Goal: Information Seeking & Learning: Learn about a topic

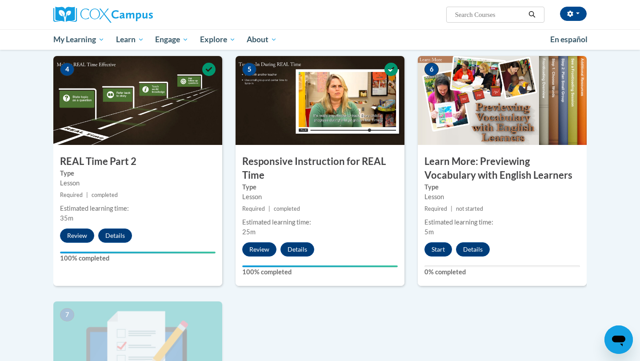
scroll to position [510, 0]
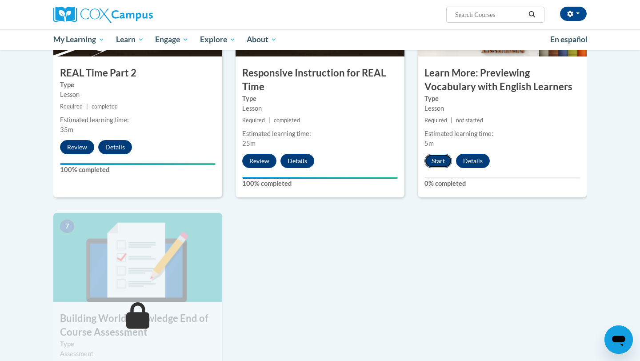
click at [438, 164] on button "Start" at bounding box center [439, 161] width 28 height 14
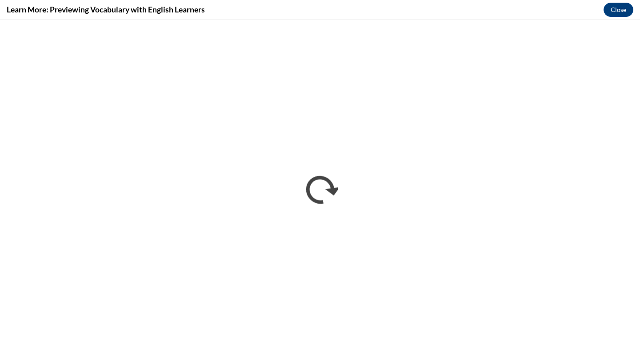
scroll to position [0, 0]
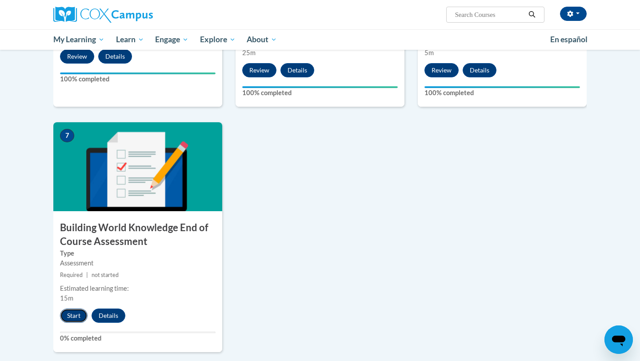
click at [77, 314] on button "Start" at bounding box center [74, 316] width 28 height 14
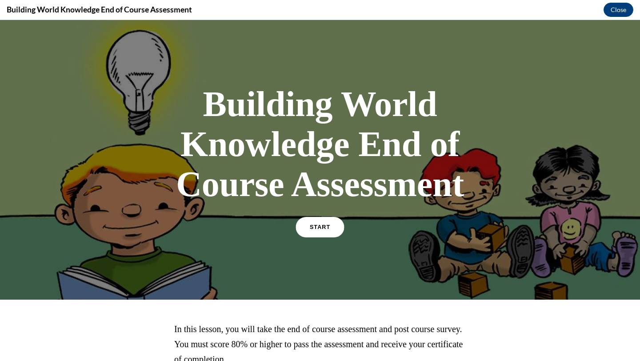
click at [320, 230] on span "START" at bounding box center [320, 227] width 20 height 7
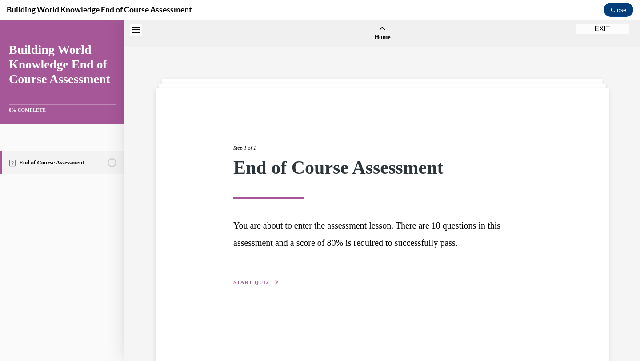
scroll to position [28, 0]
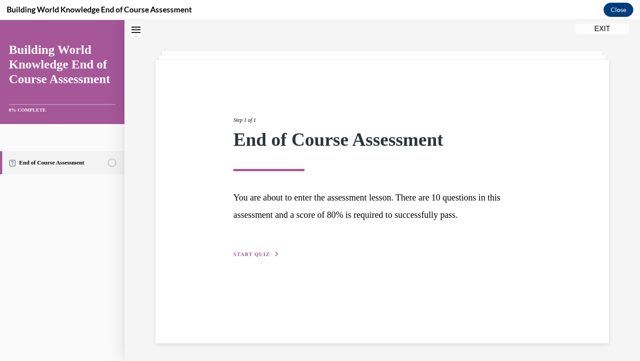
click at [268, 253] on span "START QUIZ" at bounding box center [251, 254] width 36 height 6
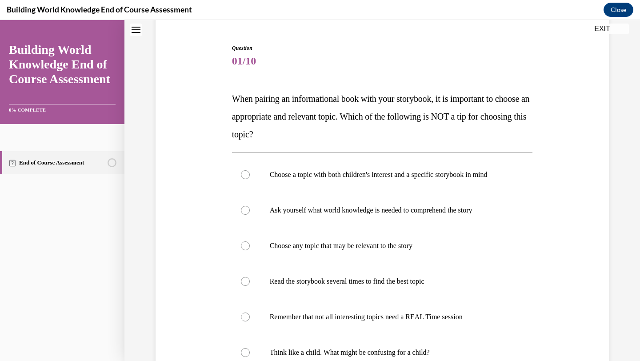
scroll to position [128, 0]
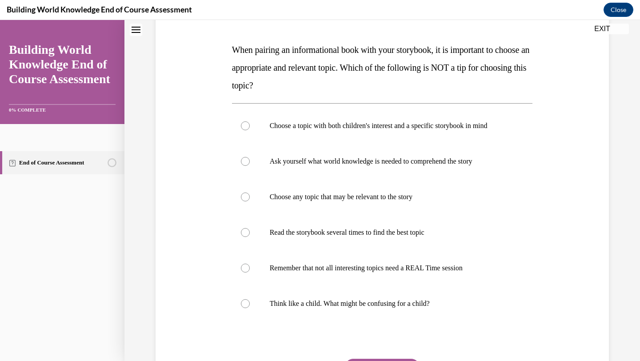
click at [268, 253] on label "Remember that not all interesting topics need a REAL Time session" at bounding box center [382, 268] width 301 height 36
click at [250, 264] on input "Remember that not all interesting topics need a REAL Time session" at bounding box center [245, 268] width 9 height 9
radio input "true"
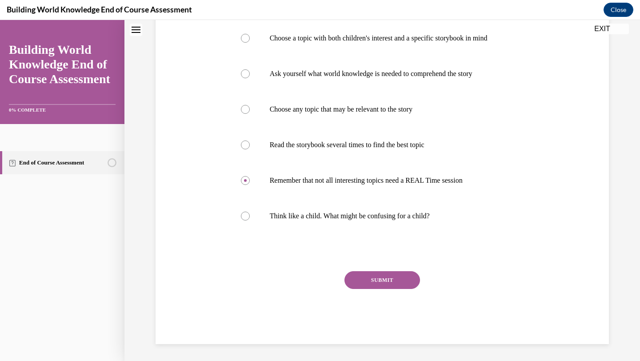
click at [355, 277] on button "SUBMIT" at bounding box center [383, 280] width 76 height 18
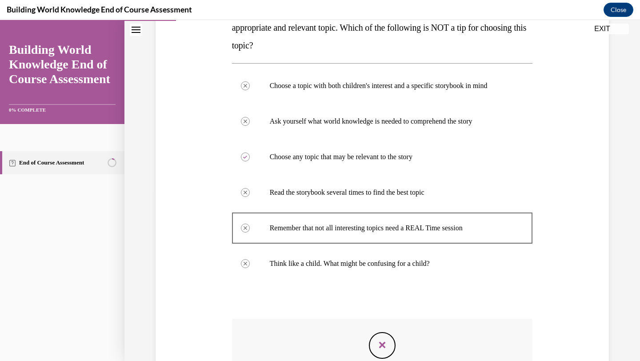
scroll to position [152, 0]
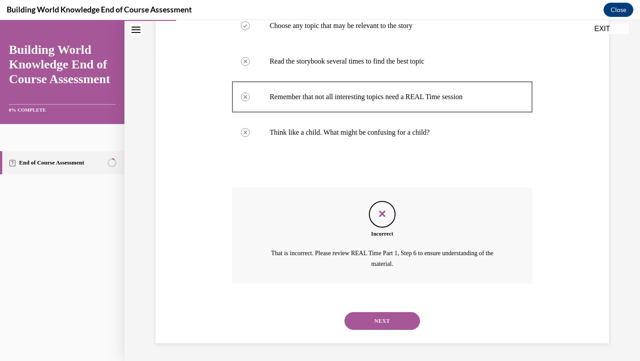
click at [382, 320] on button "NEXT" at bounding box center [383, 321] width 76 height 18
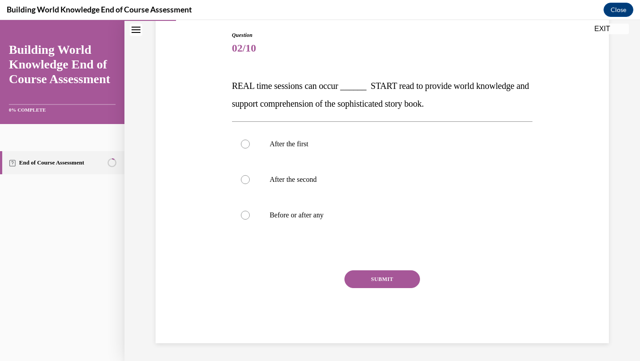
scroll to position [92, 0]
click at [248, 180] on div at bounding box center [245, 179] width 9 height 9
click at [248, 180] on input "After the second" at bounding box center [245, 179] width 9 height 9
radio input "true"
click at [389, 278] on button "SUBMIT" at bounding box center [383, 279] width 76 height 18
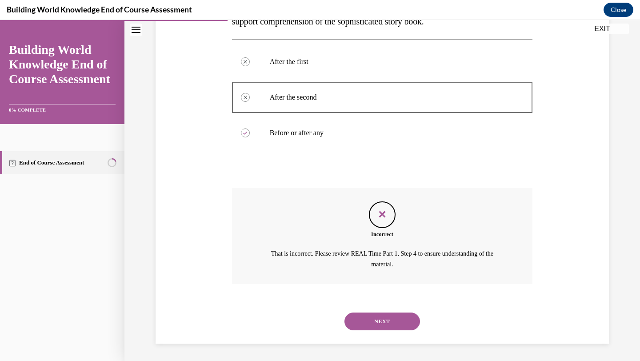
scroll to position [175, 0]
click at [390, 319] on button "NEXT" at bounding box center [383, 321] width 76 height 18
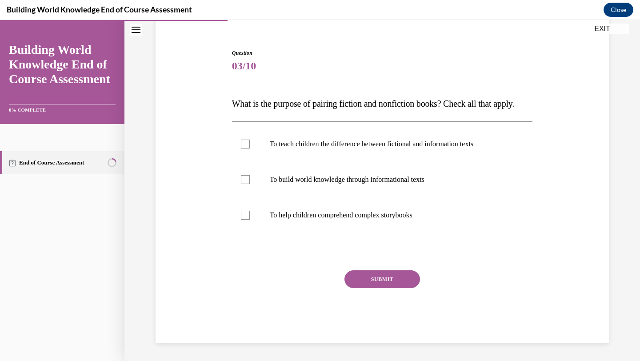
scroll to position [92, 0]
click at [247, 151] on label "To teach children the difference between fictional and information texts" at bounding box center [382, 144] width 301 height 36
click at [247, 148] on input "To teach children the difference between fictional and information texts" at bounding box center [245, 144] width 9 height 9
checkbox input "true"
click at [249, 191] on label "To build world knowledge through informational texts" at bounding box center [382, 180] width 301 height 36
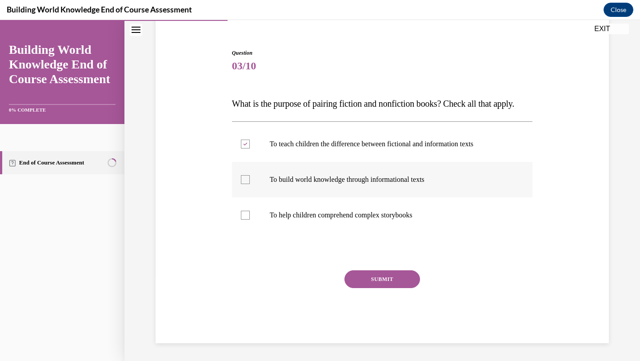
click at [249, 184] on input "To build world knowledge through informational texts" at bounding box center [245, 179] width 9 height 9
checkbox input "true"
click at [369, 286] on button "SUBMIT" at bounding box center [383, 279] width 76 height 18
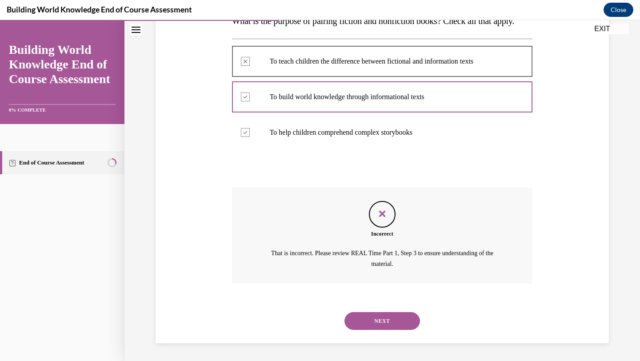
scroll to position [175, 0]
click at [380, 324] on button "NEXT" at bounding box center [383, 321] width 76 height 18
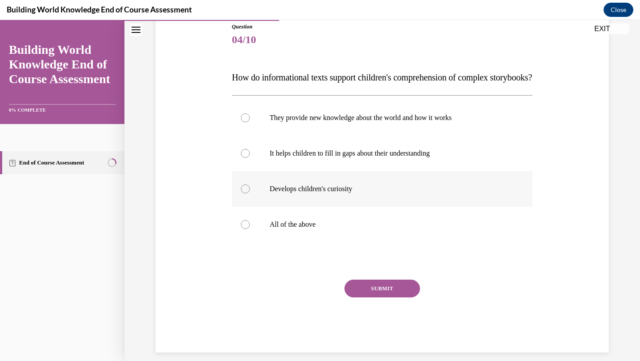
scroll to position [128, 0]
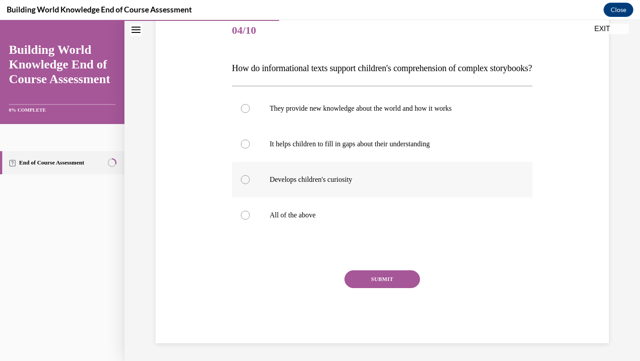
click at [253, 182] on label "Develops children's curiosity" at bounding box center [382, 180] width 301 height 36
click at [250, 182] on input "Develops children's curiosity" at bounding box center [245, 179] width 9 height 9
radio input "true"
click at [363, 277] on button "SUBMIT" at bounding box center [383, 279] width 76 height 18
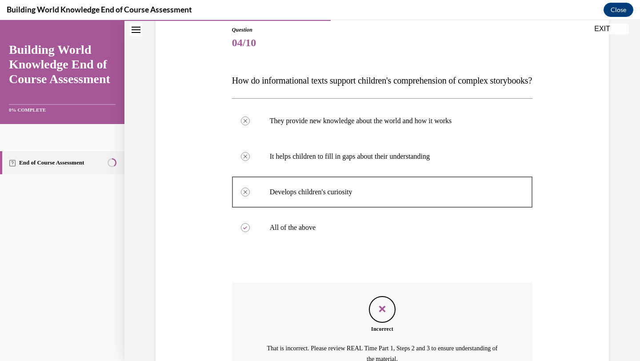
scroll to position [211, 0]
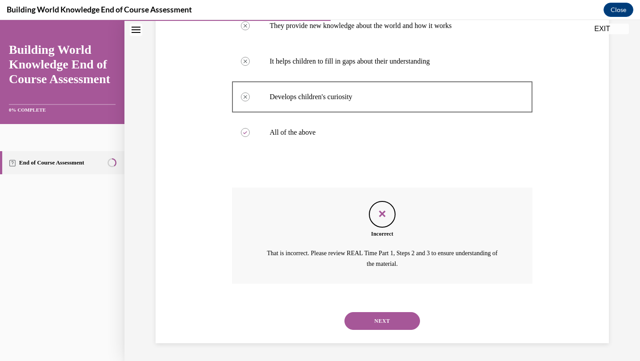
click at [391, 317] on button "NEXT" at bounding box center [383, 321] width 76 height 18
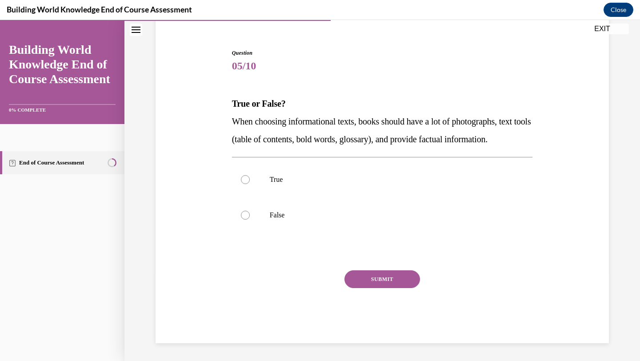
scroll to position [92, 0]
click at [256, 214] on label "False" at bounding box center [382, 215] width 301 height 36
click at [250, 214] on input "False" at bounding box center [245, 215] width 9 height 9
radio input "true"
click at [395, 285] on button "SUBMIT" at bounding box center [383, 279] width 76 height 18
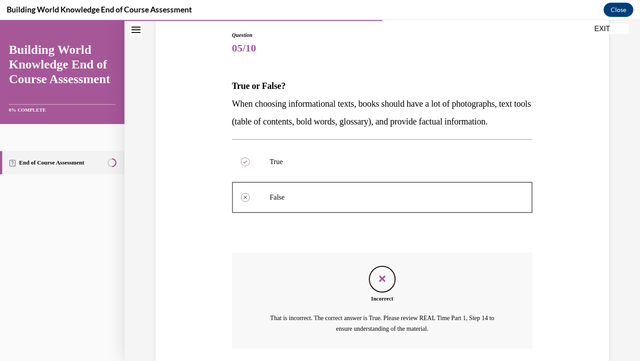
scroll to position [175, 0]
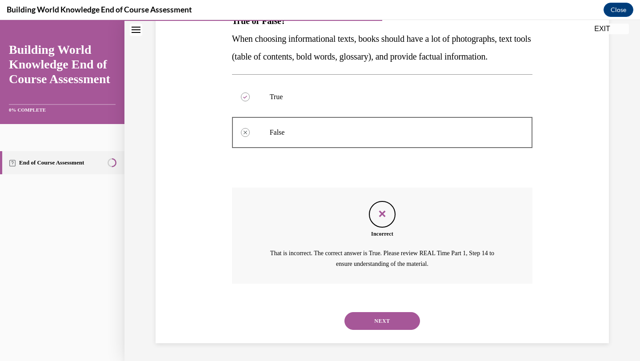
click at [393, 324] on button "NEXT" at bounding box center [383, 321] width 76 height 18
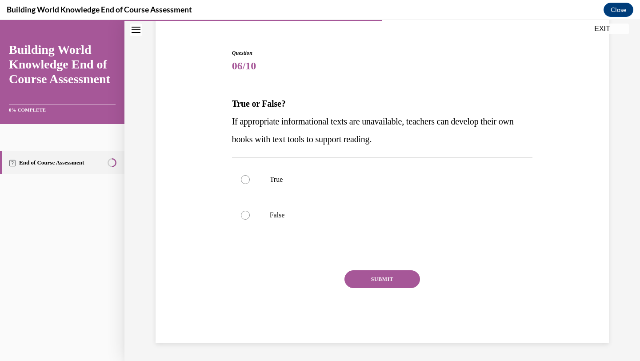
scroll to position [75, 0]
click at [252, 183] on div "True False" at bounding box center [382, 197] width 301 height 80
click at [269, 184] on label "True" at bounding box center [382, 180] width 301 height 36
click at [250, 184] on input "True" at bounding box center [245, 179] width 9 height 9
radio input "true"
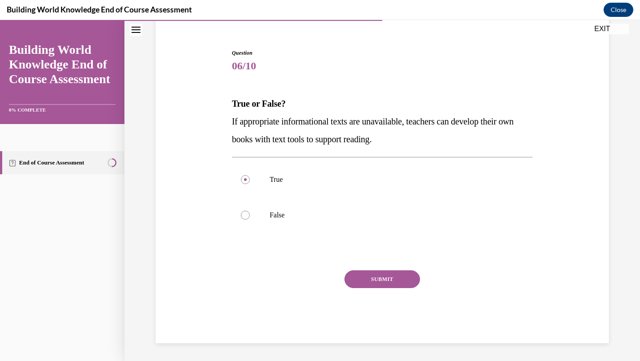
click at [386, 277] on button "SUBMIT" at bounding box center [383, 279] width 76 height 18
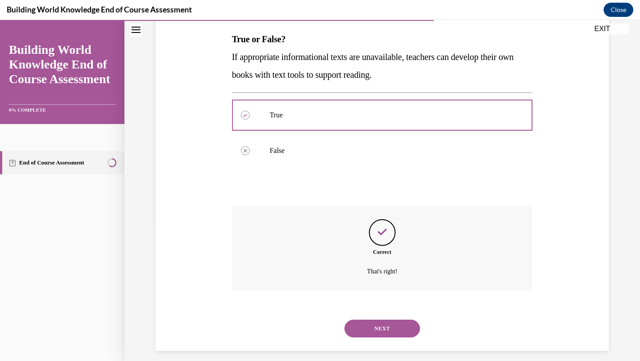
scroll to position [147, 0]
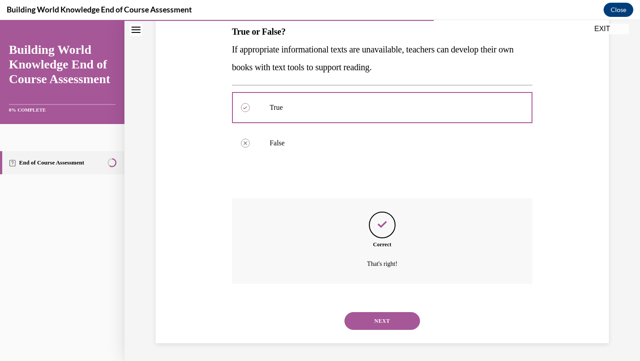
click at [386, 327] on button "NEXT" at bounding box center [383, 321] width 76 height 18
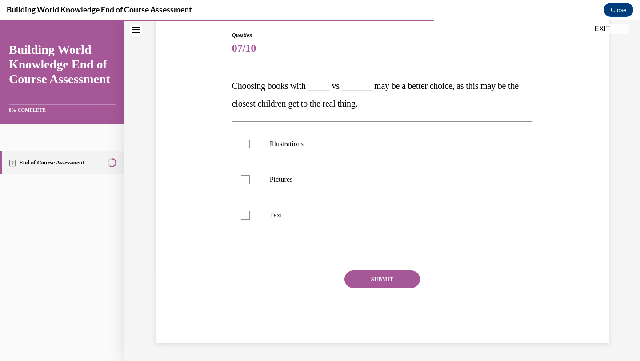
scroll to position [92, 0]
click at [241, 181] on div at bounding box center [245, 179] width 9 height 9
click at [241, 181] on input "Pictures" at bounding box center [245, 179] width 9 height 9
checkbox input "true"
click at [247, 205] on label "Text" at bounding box center [382, 215] width 301 height 36
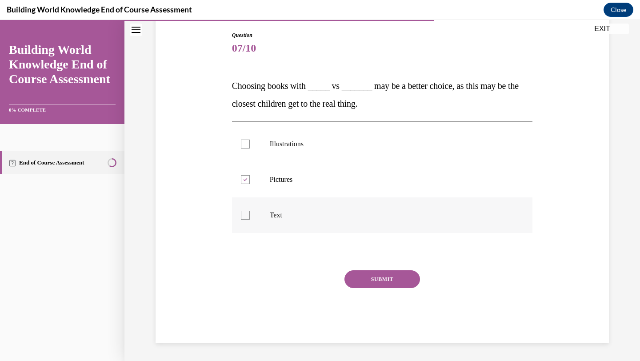
click at [247, 211] on input "Text" at bounding box center [245, 215] width 9 height 9
checkbox input "true"
click at [387, 284] on button "SUBMIT" at bounding box center [383, 279] width 76 height 18
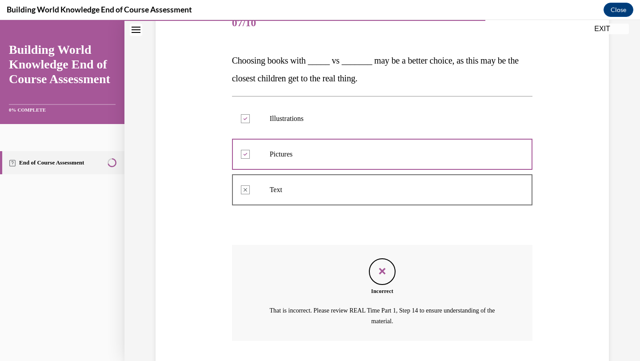
scroll to position [159, 0]
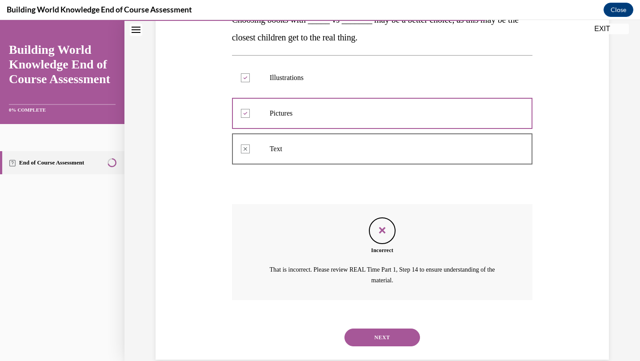
click at [363, 342] on button "NEXT" at bounding box center [383, 338] width 76 height 18
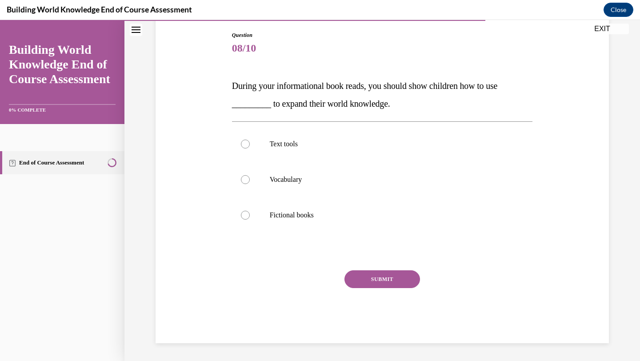
scroll to position [92, 0]
click at [237, 181] on label "Vocabulary" at bounding box center [382, 180] width 301 height 36
click at [241, 181] on input "Vocabulary" at bounding box center [245, 179] width 9 height 9
radio input "true"
click at [381, 288] on div "SUBMIT" at bounding box center [382, 292] width 301 height 44
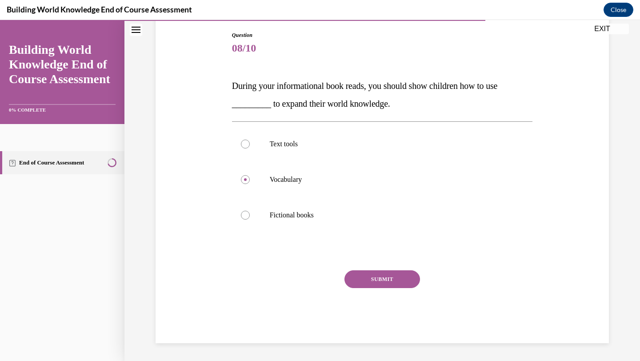
click at [381, 283] on button "SUBMIT" at bounding box center [383, 279] width 76 height 18
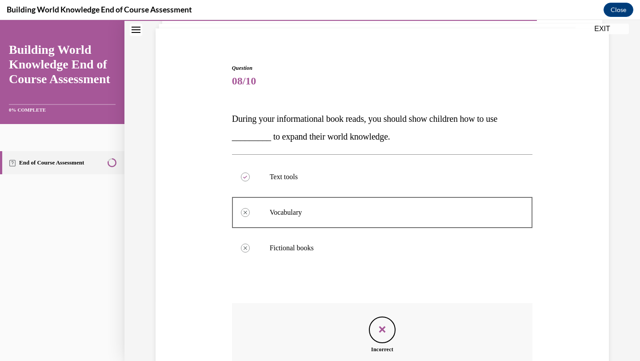
scroll to position [57, 0]
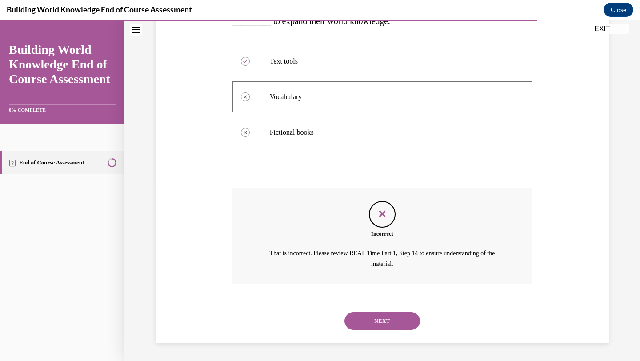
click at [386, 323] on button "NEXT" at bounding box center [383, 321] width 76 height 18
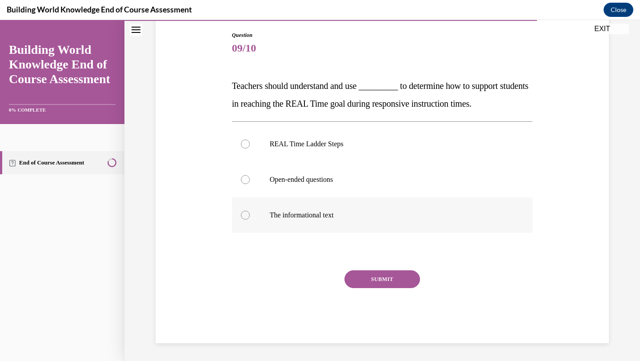
click at [260, 203] on label "The informational text" at bounding box center [382, 215] width 301 height 36
click at [250, 211] on input "The informational text" at bounding box center [245, 215] width 9 height 9
radio input "true"
click at [373, 280] on button "SUBMIT" at bounding box center [383, 279] width 76 height 18
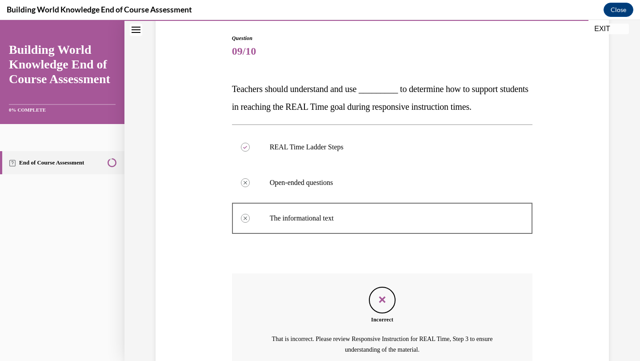
scroll to position [80, 0]
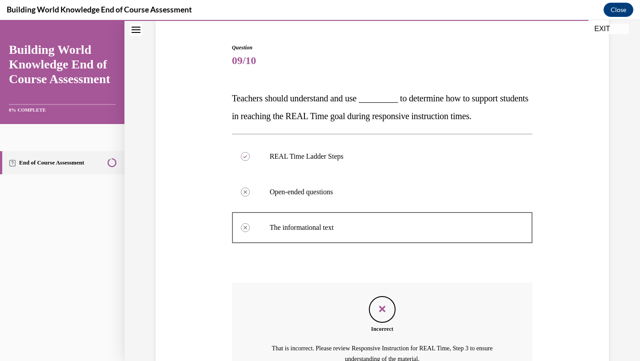
click at [373, 280] on div "Question 09/10 Teachers should understand and use _________ to determine how to…" at bounding box center [382, 241] width 301 height 395
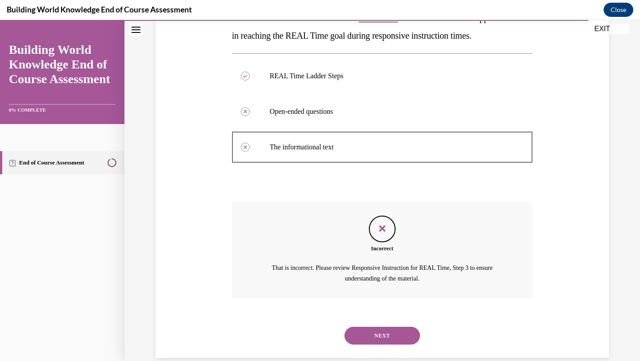
scroll to position [175, 0]
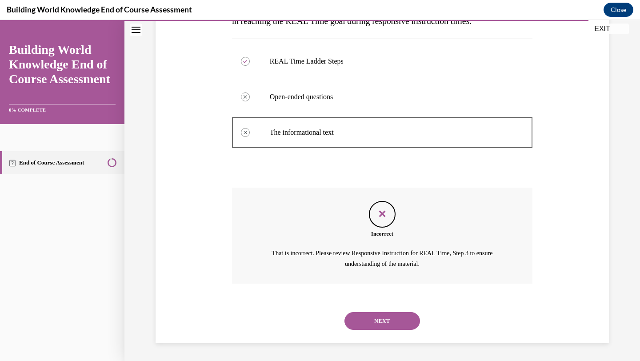
click at [383, 310] on div "NEXT" at bounding box center [382, 321] width 301 height 36
click at [383, 315] on button "NEXT" at bounding box center [383, 321] width 76 height 18
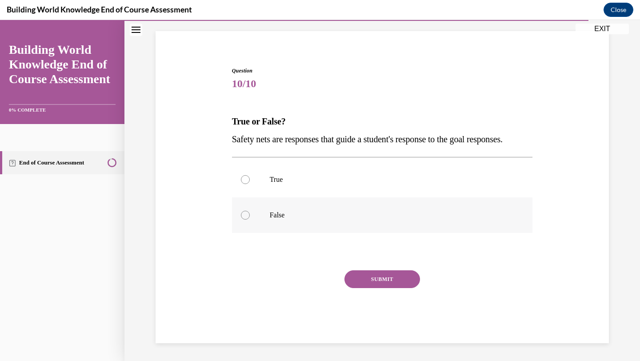
click at [251, 202] on label "False" at bounding box center [382, 215] width 301 height 36
click at [250, 211] on input "False" at bounding box center [245, 215] width 9 height 9
radio input "true"
click at [369, 281] on button "SUBMIT" at bounding box center [383, 279] width 76 height 18
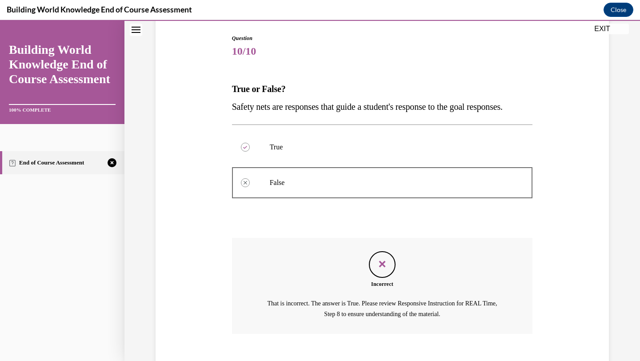
scroll to position [84, 0]
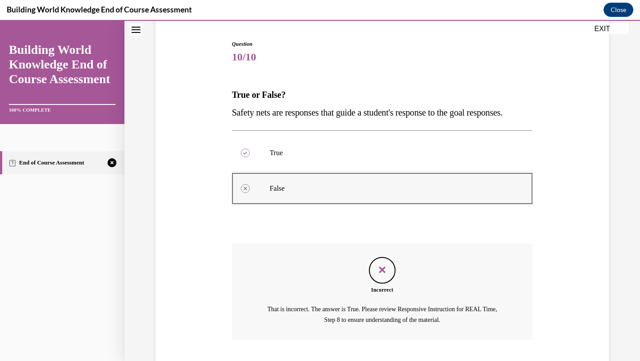
drag, startPoint x: 407, startPoint y: 270, endPoint x: 413, endPoint y: 209, distance: 62.0
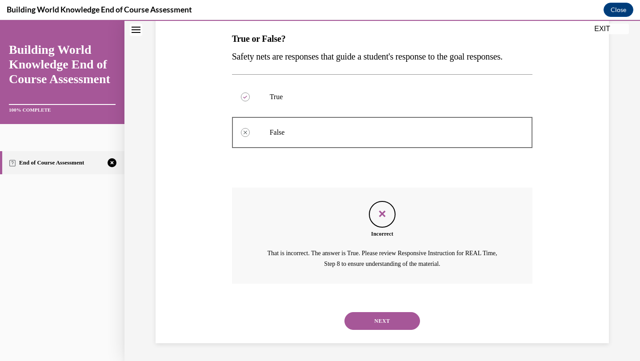
click at [380, 314] on button "NEXT" at bounding box center [383, 321] width 76 height 18
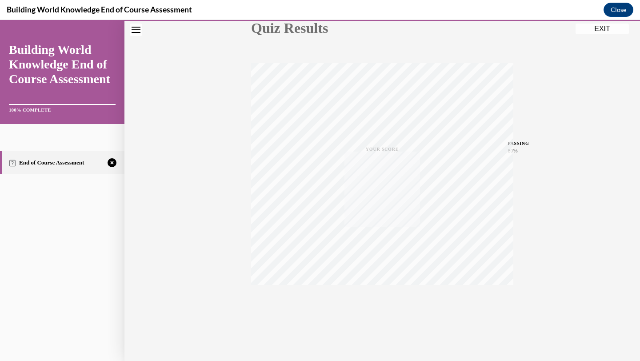
scroll to position [115, 0]
click at [379, 305] on icon "button" at bounding box center [383, 307] width 32 height 10
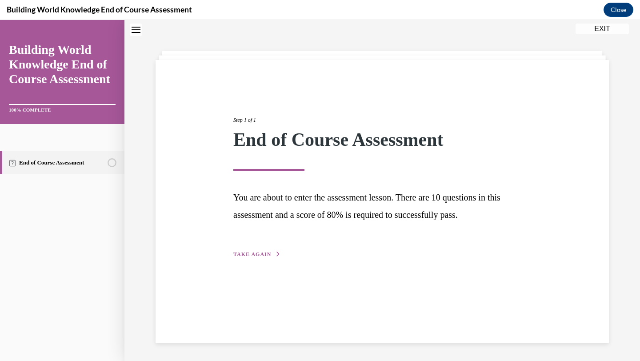
scroll to position [28, 0]
click at [246, 254] on span "TAKE AGAIN" at bounding box center [252, 254] width 38 height 6
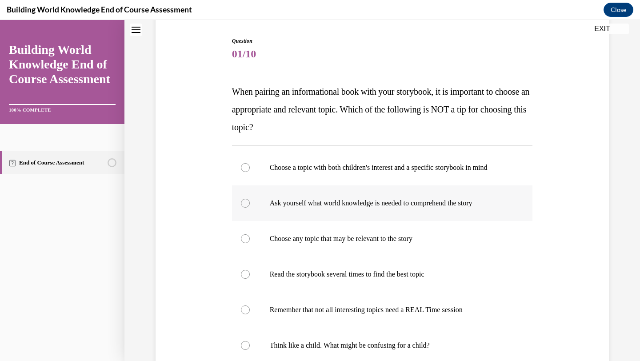
scroll to position [94, 0]
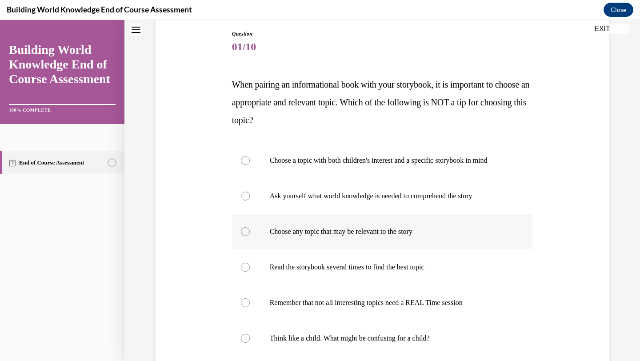
click at [257, 228] on label "Choose any topic that may be relevant to the story" at bounding box center [382, 232] width 301 height 36
click at [250, 228] on input "Choose any topic that may be relevant to the story" at bounding box center [245, 231] width 9 height 9
radio input "true"
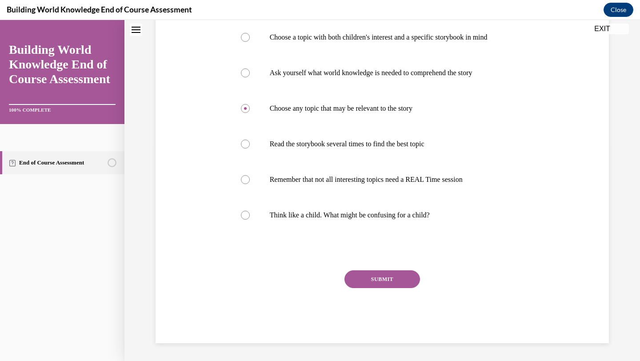
click at [376, 276] on button "SUBMIT" at bounding box center [383, 279] width 76 height 18
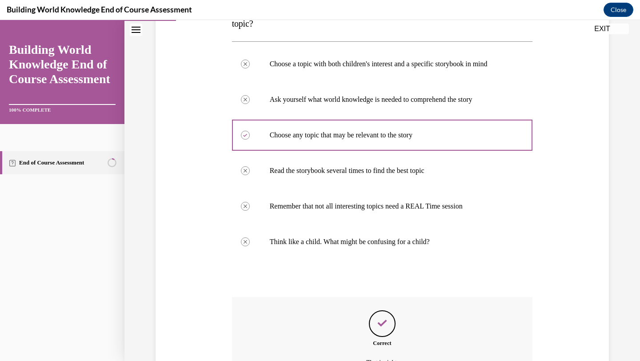
scroll to position [289, 0]
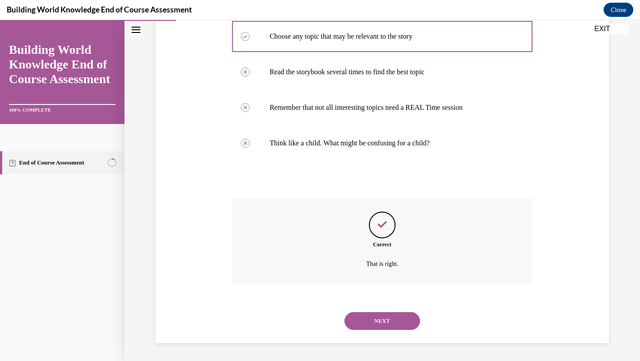
click at [381, 316] on button "NEXT" at bounding box center [383, 321] width 76 height 18
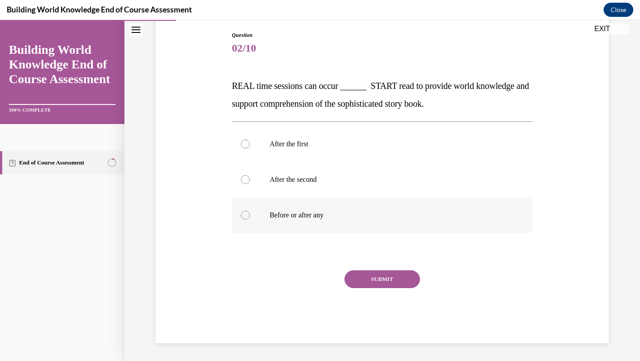
click at [250, 216] on label "Before or after any" at bounding box center [382, 215] width 301 height 36
click at [250, 216] on input "Before or after any" at bounding box center [245, 215] width 9 height 9
radio input "true"
click at [383, 286] on button "SUBMIT" at bounding box center [383, 279] width 76 height 18
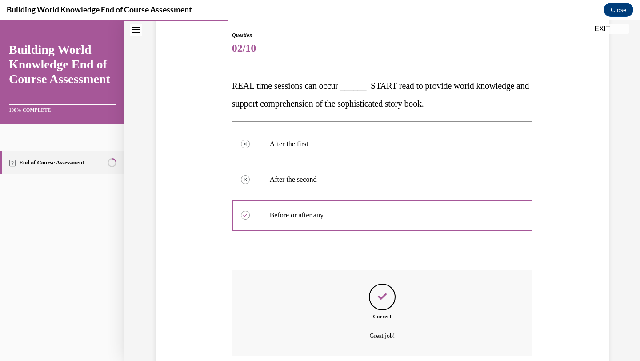
scroll to position [164, 0]
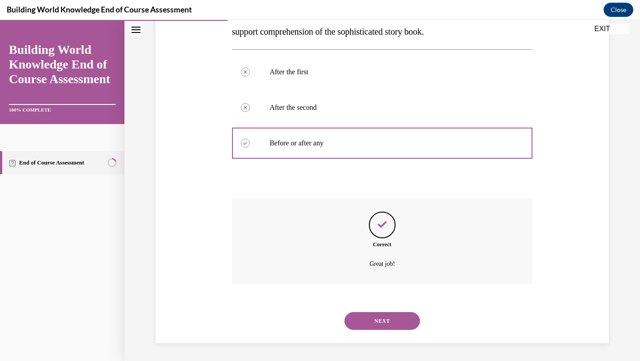
click at [376, 317] on button "NEXT" at bounding box center [383, 321] width 76 height 18
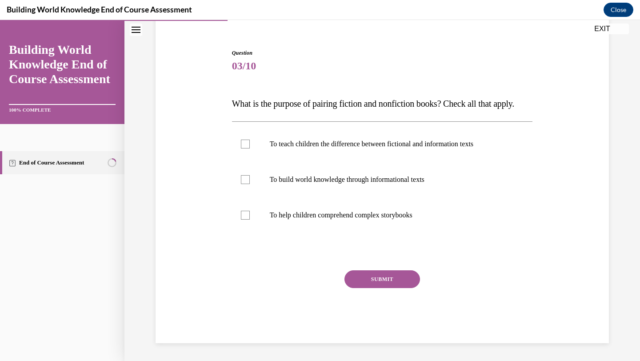
scroll to position [92, 0]
click at [313, 233] on label "To help children comprehend complex storybooks" at bounding box center [382, 215] width 301 height 36
click at [250, 220] on input "To help children comprehend complex storybooks" at bounding box center [245, 215] width 9 height 9
checkbox input "true"
click at [299, 195] on label "To build world knowledge through informational texts" at bounding box center [382, 180] width 301 height 36
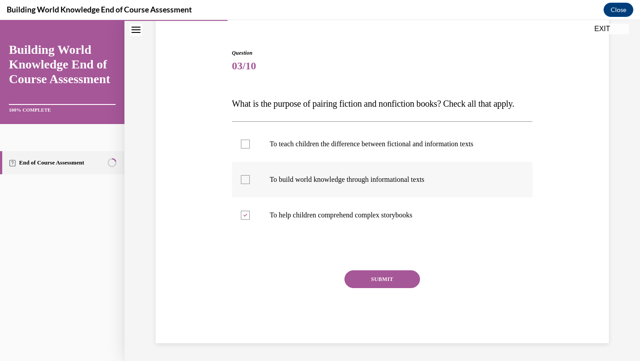
click at [250, 184] on input "To build world knowledge through informational texts" at bounding box center [245, 179] width 9 height 9
checkbox input "true"
click at [376, 279] on button "SUBMIT" at bounding box center [383, 279] width 76 height 18
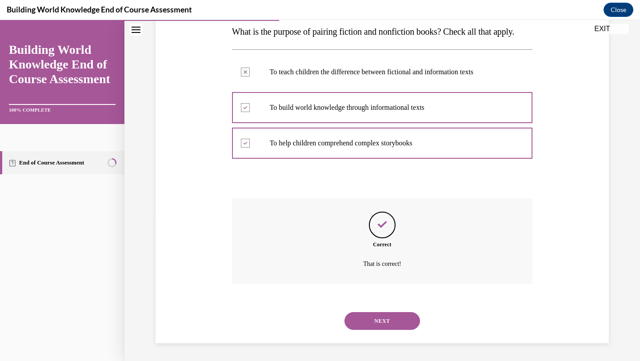
scroll to position [164, 0]
click at [384, 325] on button "NEXT" at bounding box center [383, 321] width 76 height 18
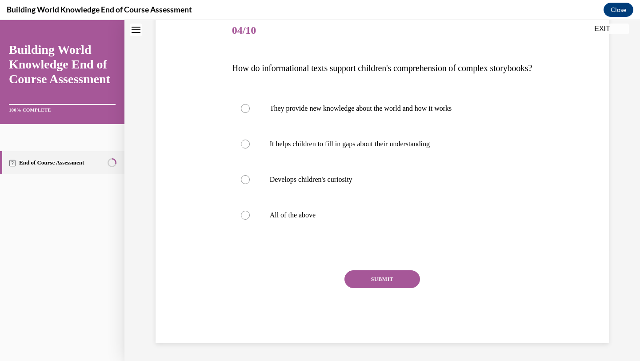
scroll to position [0, 0]
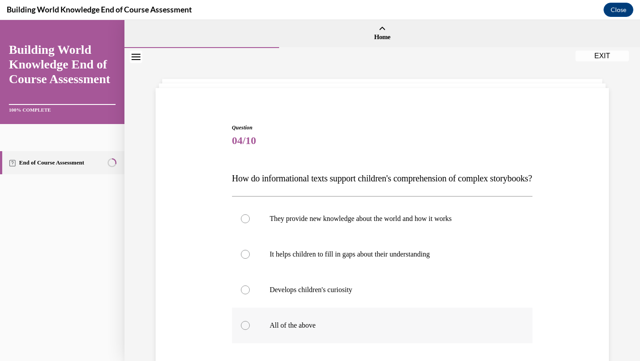
click at [252, 343] on label "All of the above" at bounding box center [382, 326] width 301 height 36
click at [250, 330] on input "All of the above" at bounding box center [245, 325] width 9 height 9
radio input "true"
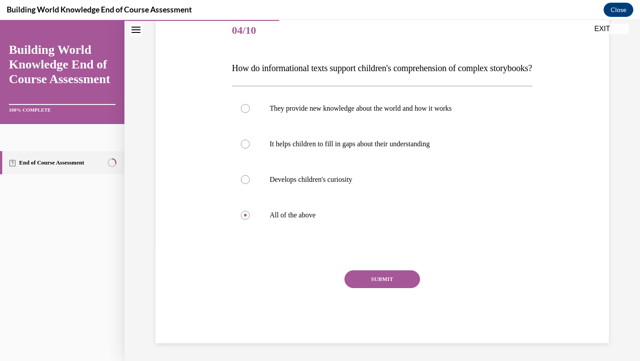
click at [392, 278] on button "SUBMIT" at bounding box center [383, 279] width 76 height 18
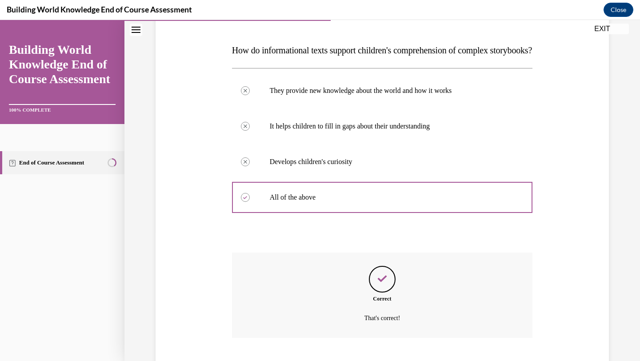
scroll to position [200, 0]
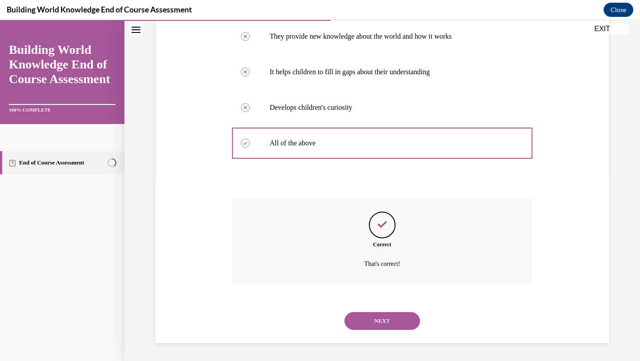
click at [385, 317] on button "NEXT" at bounding box center [383, 321] width 76 height 18
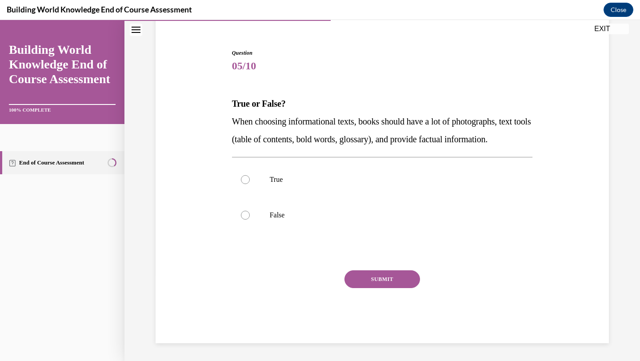
scroll to position [92, 0]
click at [266, 177] on label "True" at bounding box center [382, 180] width 301 height 36
click at [250, 177] on input "True" at bounding box center [245, 179] width 9 height 9
radio input "true"
click at [376, 269] on div "Question 05/10 True or False? When choosing informational texts, books should h…" at bounding box center [382, 196] width 301 height 294
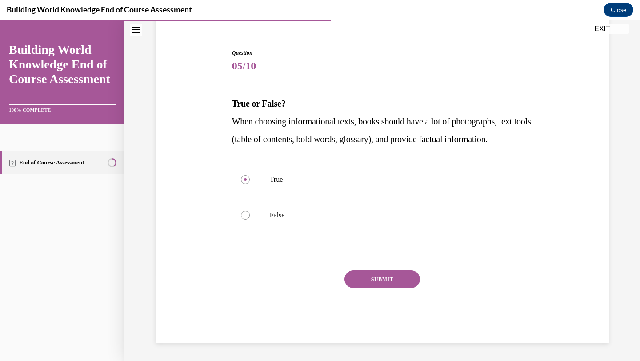
click at [378, 274] on button "SUBMIT" at bounding box center [383, 279] width 76 height 18
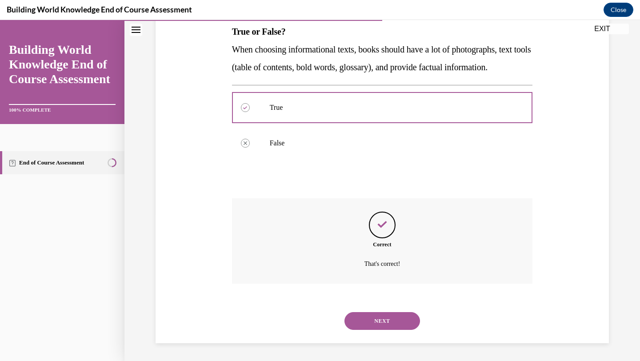
scroll to position [164, 0]
click at [374, 313] on button "NEXT" at bounding box center [383, 321] width 76 height 18
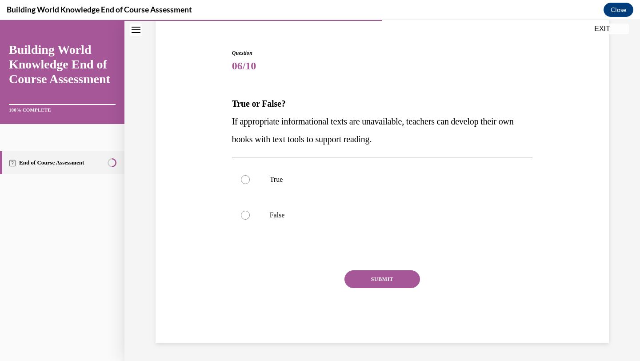
scroll to position [75, 0]
click at [262, 189] on label "True" at bounding box center [382, 180] width 301 height 36
click at [250, 184] on input "True" at bounding box center [245, 179] width 9 height 9
radio input "true"
click at [380, 281] on button "SUBMIT" at bounding box center [383, 279] width 76 height 18
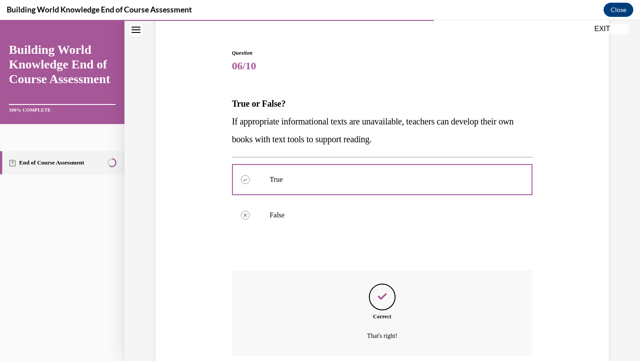
scroll to position [147, 0]
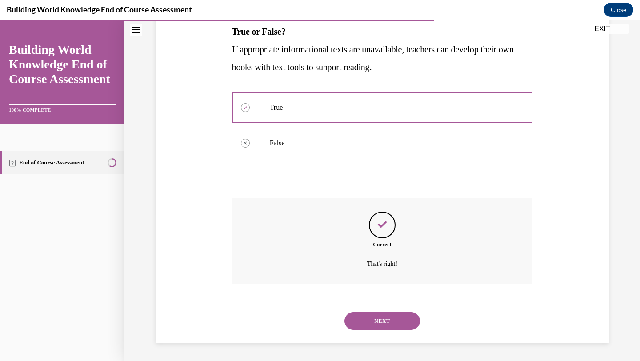
click at [384, 326] on button "NEXT" at bounding box center [383, 321] width 76 height 18
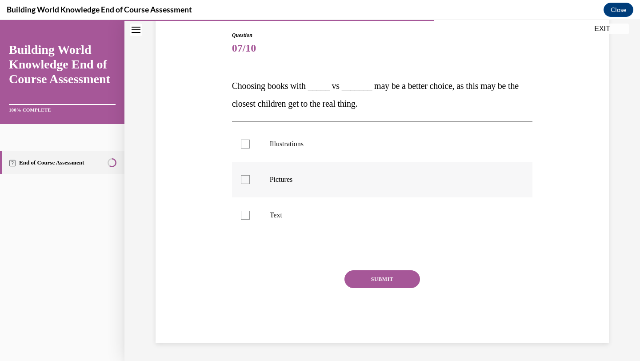
click at [242, 183] on div at bounding box center [245, 179] width 9 height 9
click at [242, 183] on input "Pictures" at bounding box center [245, 179] width 9 height 9
checkbox input "true"
click at [245, 217] on div at bounding box center [245, 215] width 9 height 9
click at [245, 217] on input "Text" at bounding box center [245, 215] width 9 height 9
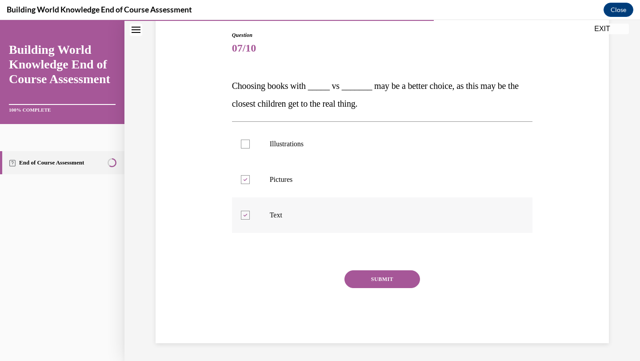
click at [245, 217] on icon at bounding box center [245, 215] width 4 height 3
click at [245, 217] on input "Text" at bounding box center [245, 215] width 9 height 9
checkbox input "false"
click at [251, 156] on label "Illustrations" at bounding box center [382, 144] width 301 height 36
click at [250, 148] on input "Illustrations" at bounding box center [245, 144] width 9 height 9
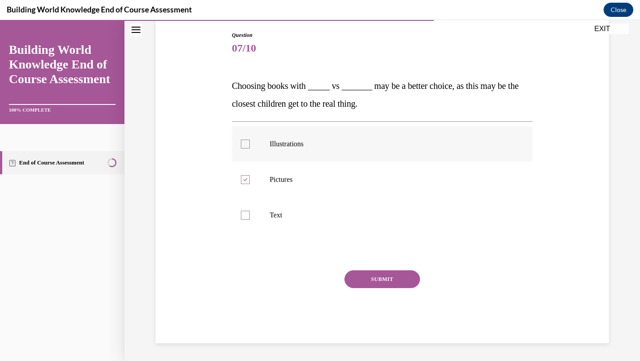
checkbox input "true"
click at [364, 273] on button "SUBMIT" at bounding box center [383, 279] width 76 height 18
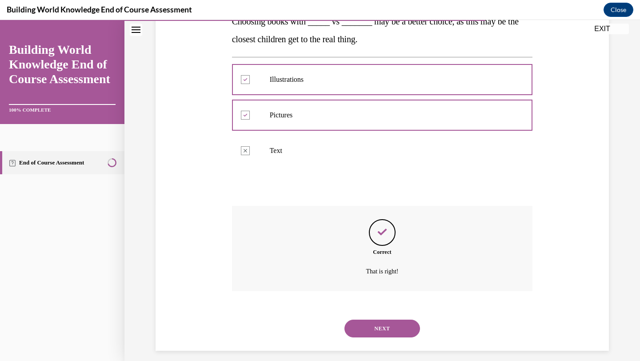
scroll to position [164, 0]
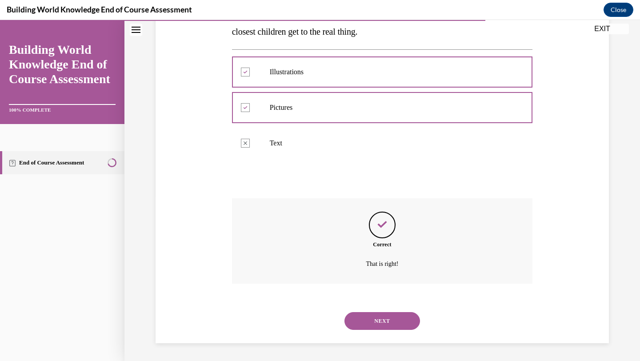
click at [387, 325] on button "NEXT" at bounding box center [383, 321] width 76 height 18
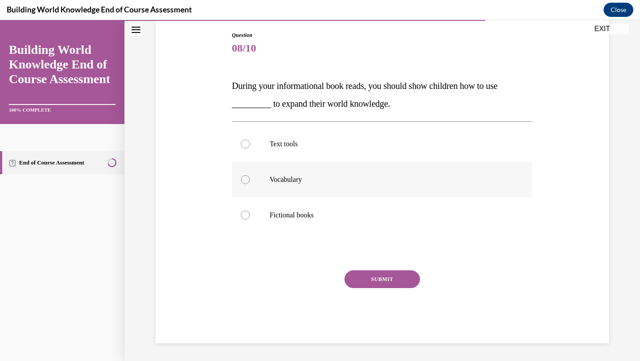
click at [267, 163] on label "Vocabulary" at bounding box center [382, 180] width 301 height 36
click at [250, 175] on input "Vocabulary" at bounding box center [245, 179] width 9 height 9
radio input "true"
click at [263, 136] on label "Text tools" at bounding box center [382, 144] width 301 height 36
click at [250, 140] on input "Text tools" at bounding box center [245, 144] width 9 height 9
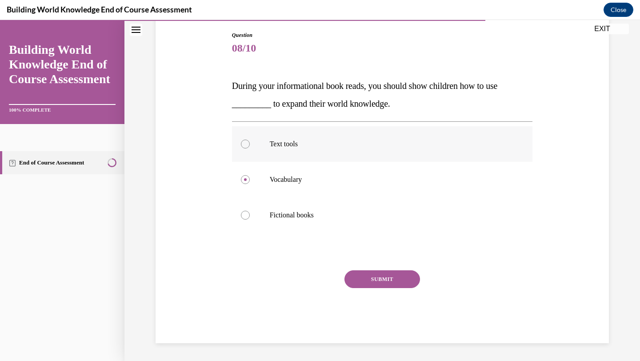
radio input "true"
click at [377, 276] on button "SUBMIT" at bounding box center [383, 279] width 76 height 18
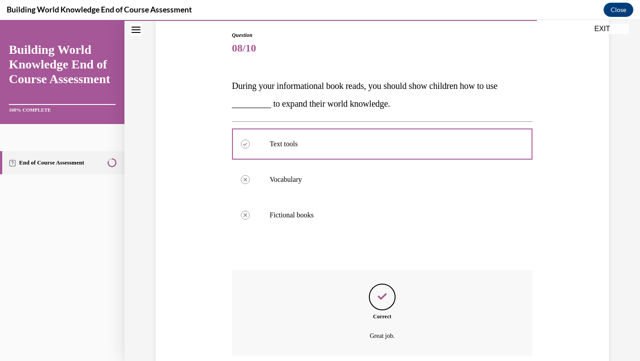
scroll to position [164, 0]
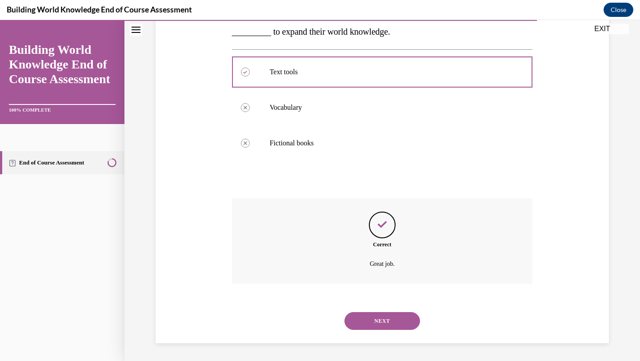
click at [388, 325] on button "NEXT" at bounding box center [383, 321] width 76 height 18
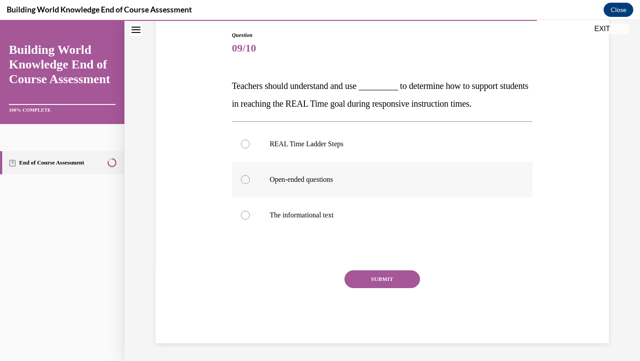
click at [309, 224] on label "The informational text" at bounding box center [382, 215] width 301 height 36
click at [250, 220] on input "The informational text" at bounding box center [245, 215] width 9 height 9
radio input "true"
click at [382, 283] on button "SUBMIT" at bounding box center [383, 279] width 76 height 18
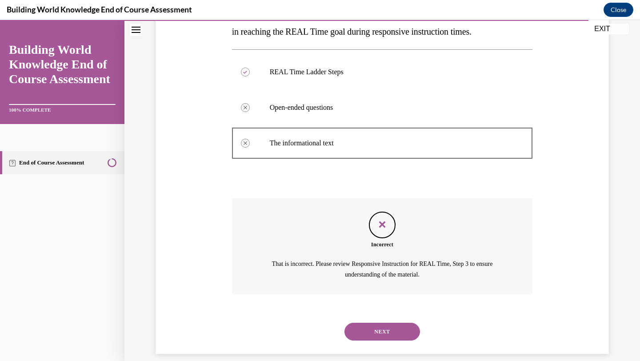
scroll to position [175, 0]
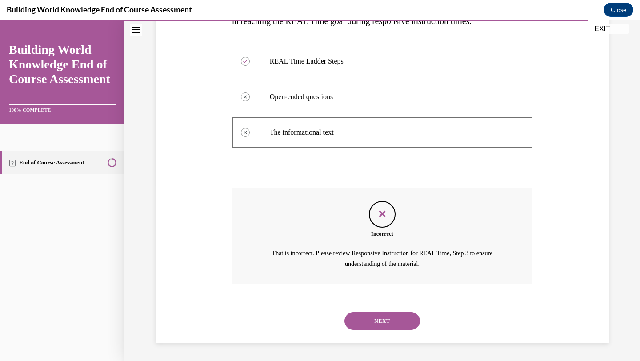
click at [381, 324] on button "NEXT" at bounding box center [383, 321] width 76 height 18
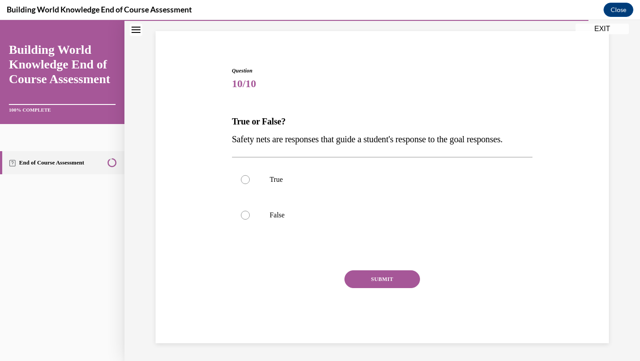
scroll to position [75, 0]
click at [266, 180] on label "True" at bounding box center [382, 180] width 301 height 36
click at [250, 180] on input "True" at bounding box center [245, 179] width 9 height 9
radio input "true"
click at [366, 282] on button "SUBMIT" at bounding box center [383, 279] width 76 height 18
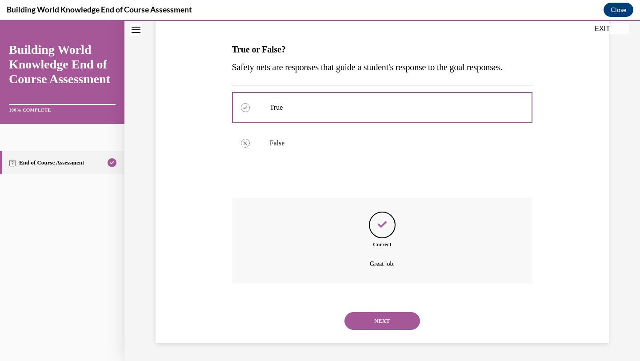
scroll to position [147, 0]
click at [373, 320] on button "NEXT" at bounding box center [383, 321] width 76 height 18
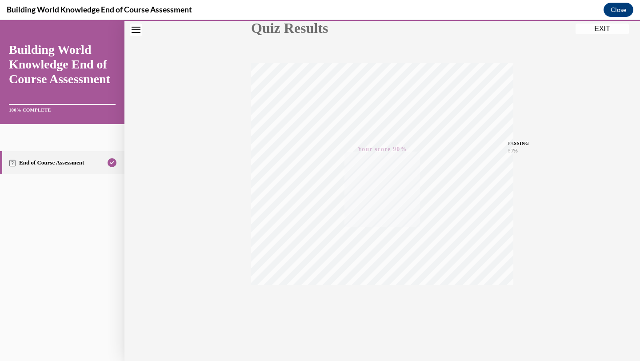
scroll to position [115, 0]
click at [601, 29] on button "EXIT" at bounding box center [602, 29] width 53 height 11
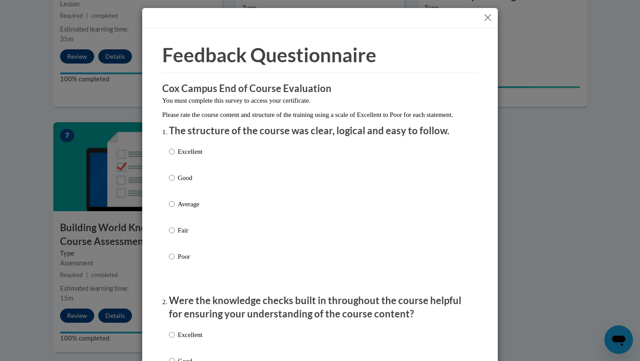
click at [181, 245] on label "Fair" at bounding box center [185, 237] width 33 height 24
click at [175, 235] on input "Fair" at bounding box center [172, 230] width 6 height 10
radio input "true"
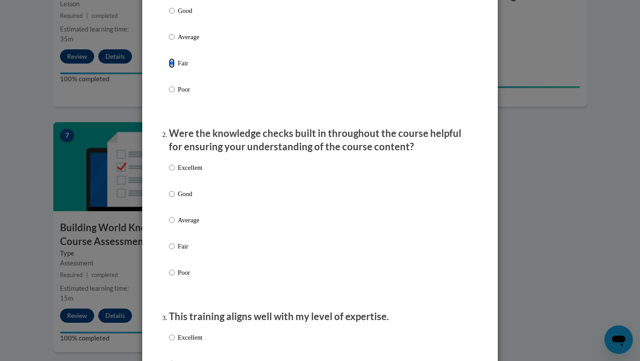
scroll to position [266, 0]
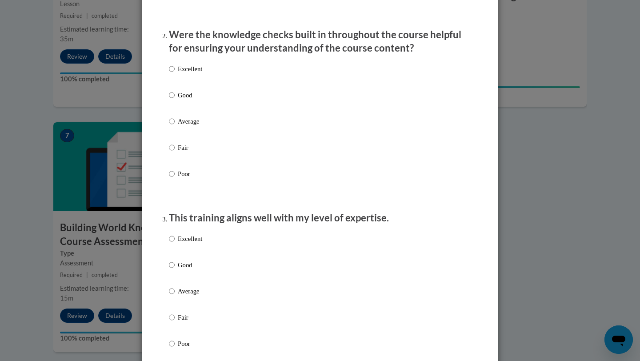
click at [177, 241] on div "Excellent Good Average Fair Poor" at bounding box center [185, 298] width 33 height 138
click at [170, 258] on label "Excellent" at bounding box center [185, 246] width 33 height 24
click at [170, 244] on input "Excellent" at bounding box center [172, 239] width 6 height 10
radio input "true"
click at [181, 111] on label "Good" at bounding box center [185, 102] width 33 height 24
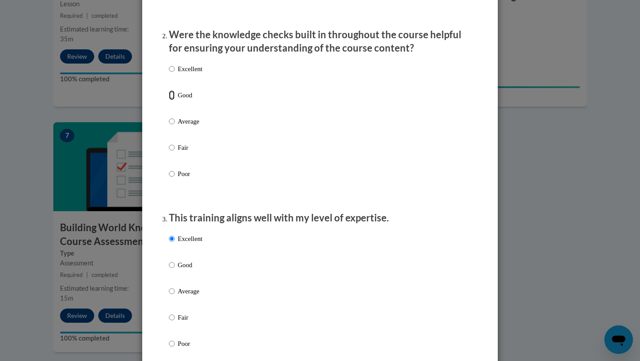
click at [175, 100] on input "Good" at bounding box center [172, 95] width 6 height 10
radio input "true"
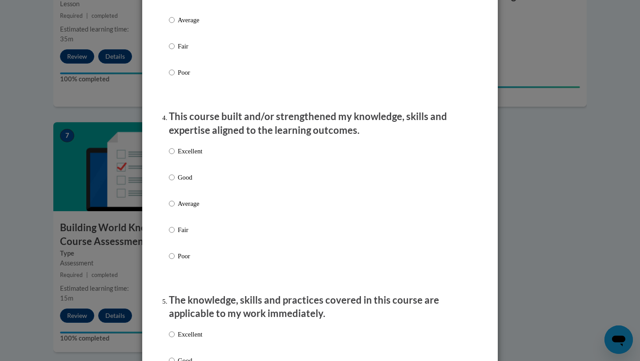
scroll to position [694, 0]
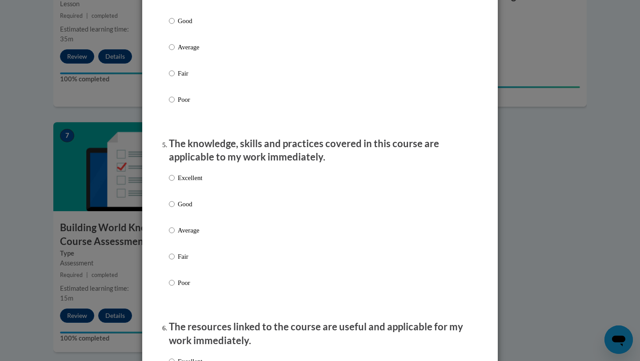
click at [176, 186] on label "Excellent" at bounding box center [185, 185] width 33 height 24
click at [175, 183] on input "Excellent" at bounding box center [172, 178] width 6 height 10
radio input "true"
click at [179, 40] on label "Good" at bounding box center [185, 28] width 33 height 24
click at [175, 26] on input "Good" at bounding box center [172, 21] width 6 height 10
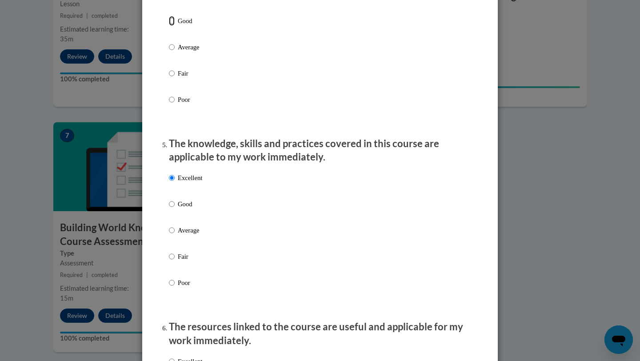
radio input "true"
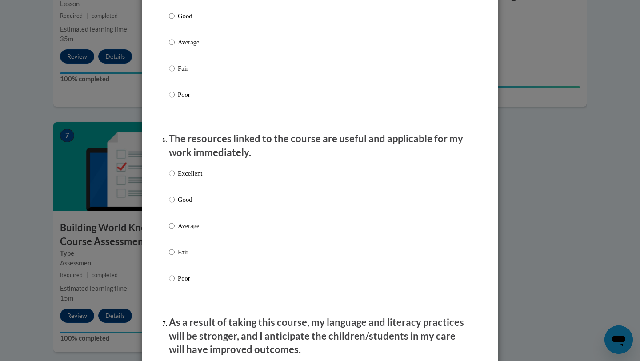
scroll to position [887, 0]
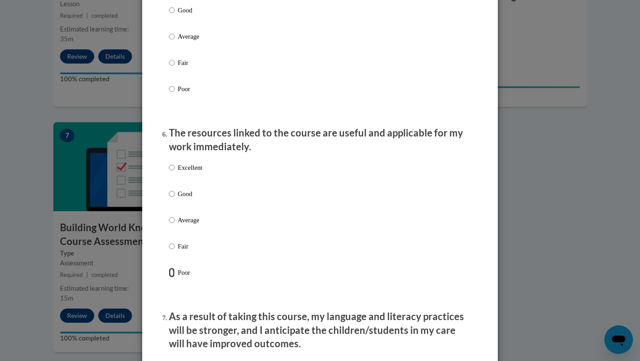
click at [169, 277] on input "Poor" at bounding box center [172, 273] width 6 height 10
radio input "true"
click at [181, 195] on div "Excellent Good Average Fair Poor" at bounding box center [185, 227] width 33 height 138
click at [175, 203] on label "Good" at bounding box center [185, 201] width 33 height 24
click at [175, 199] on input "Good" at bounding box center [172, 194] width 6 height 10
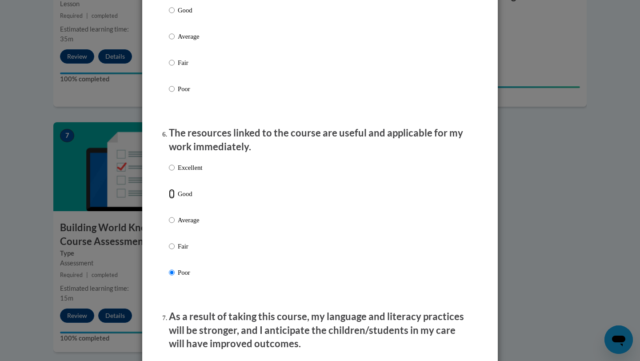
radio input "true"
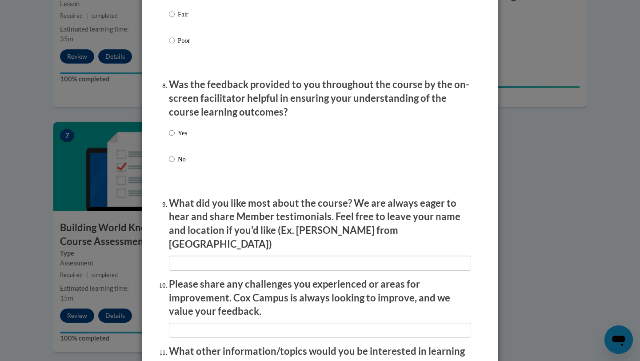
scroll to position [1486, 0]
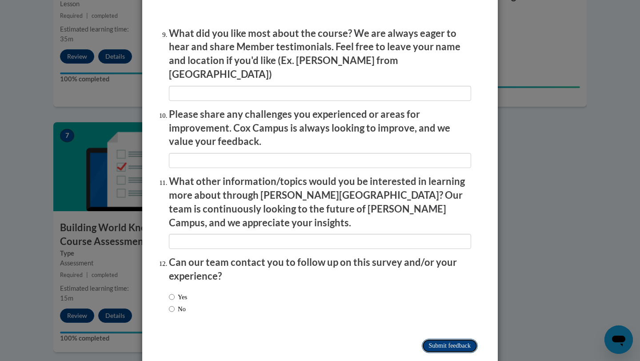
click at [451, 339] on input "Submit feedback" at bounding box center [450, 346] width 56 height 14
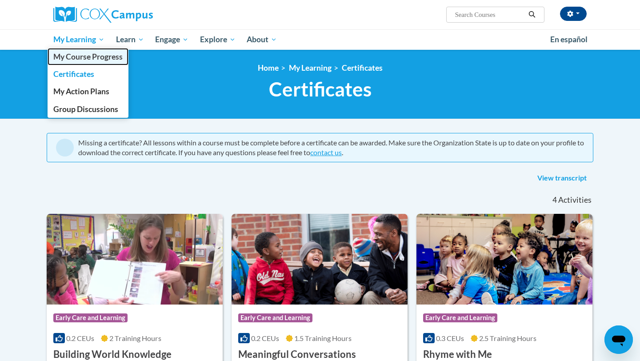
click at [92, 56] on span "My Course Progress" at bounding box center [87, 56] width 69 height 9
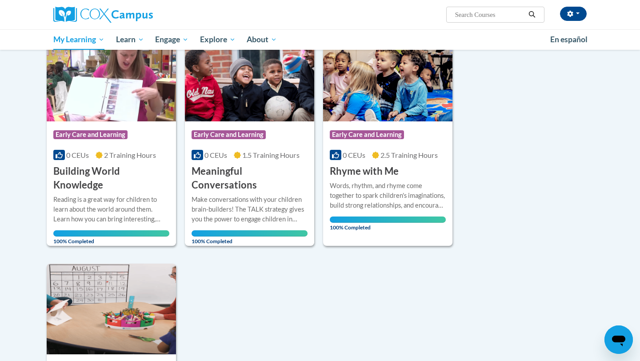
scroll to position [128, 0]
